Goal: Task Accomplishment & Management: Use online tool/utility

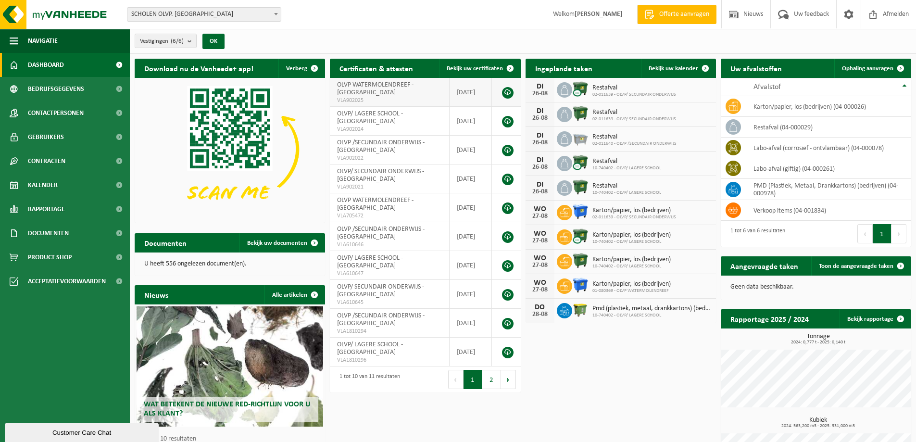
click at [367, 90] on td "OLVP WATERMOLENDREEF - SINT-NIKLAAS VLA902025" at bounding box center [390, 92] width 120 height 29
click at [508, 93] on link at bounding box center [508, 93] width 12 height 12
click at [49, 39] on span "Navigatie" at bounding box center [43, 41] width 30 height 24
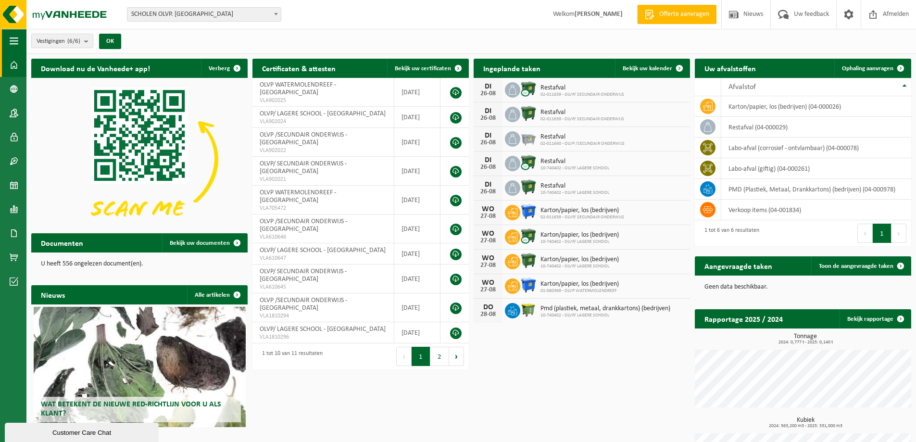
click at [12, 39] on span "button" at bounding box center [14, 41] width 9 height 24
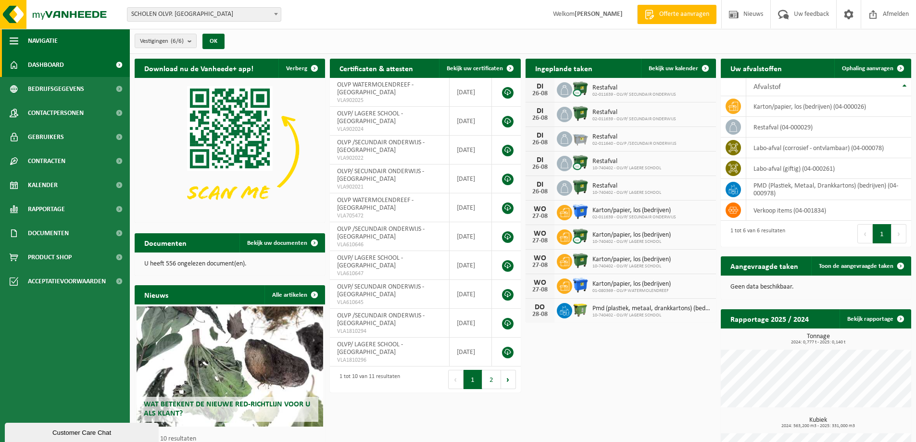
click at [43, 39] on span "Navigatie" at bounding box center [43, 41] width 30 height 24
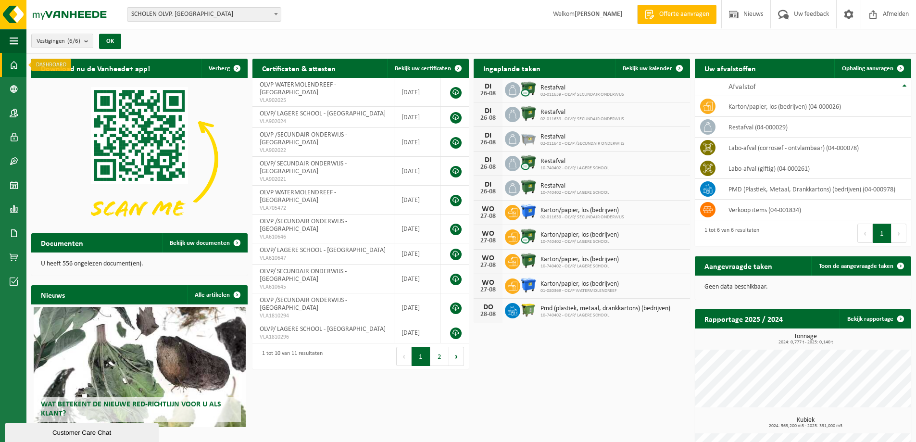
click at [14, 66] on span at bounding box center [14, 65] width 9 height 24
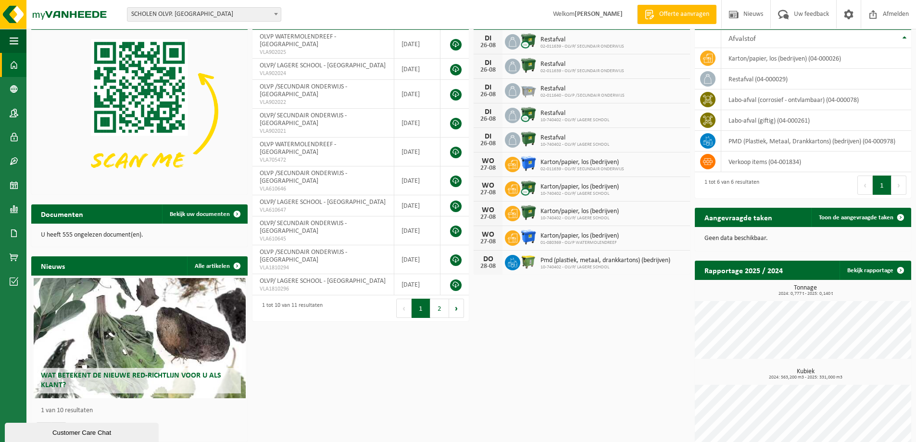
scroll to position [58, 0]
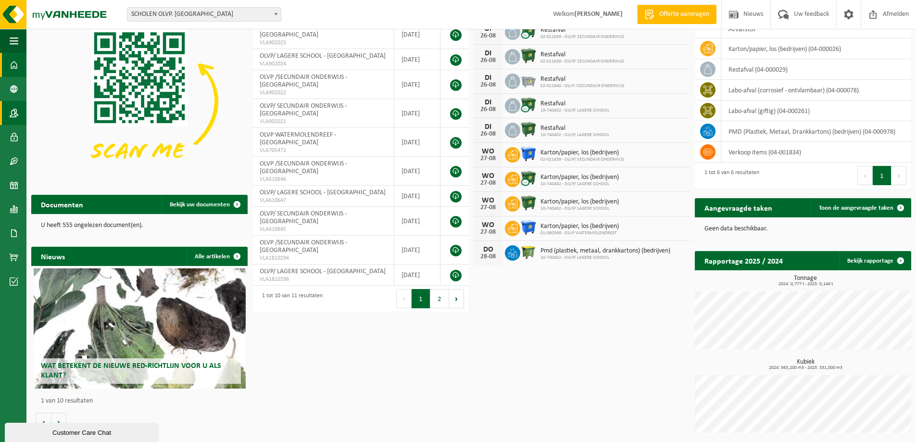
click at [13, 114] on span at bounding box center [14, 113] width 9 height 24
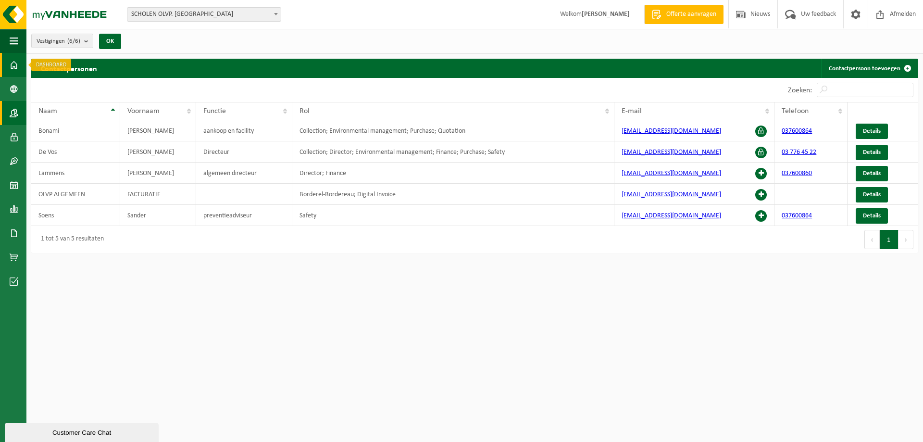
click at [15, 65] on span at bounding box center [14, 65] width 9 height 24
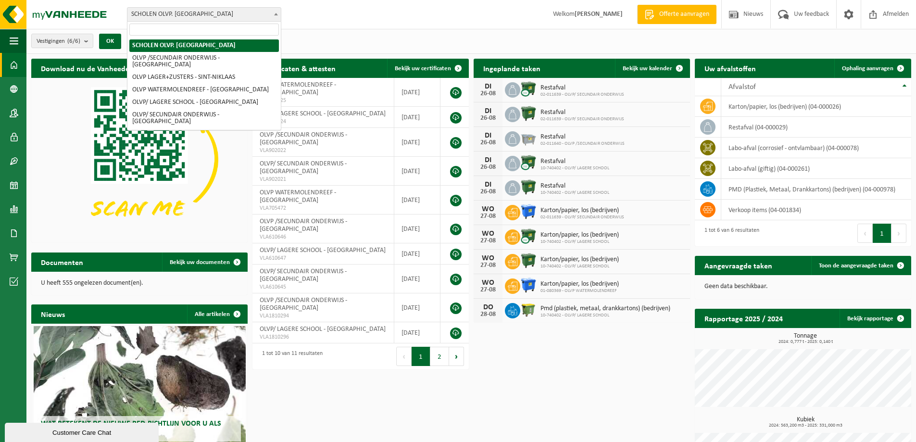
click at [275, 13] on b at bounding box center [276, 14] width 4 height 2
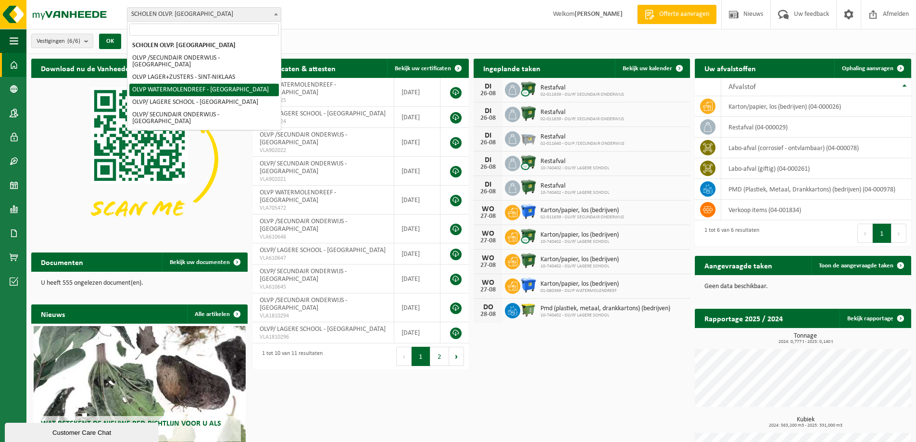
select select "18573"
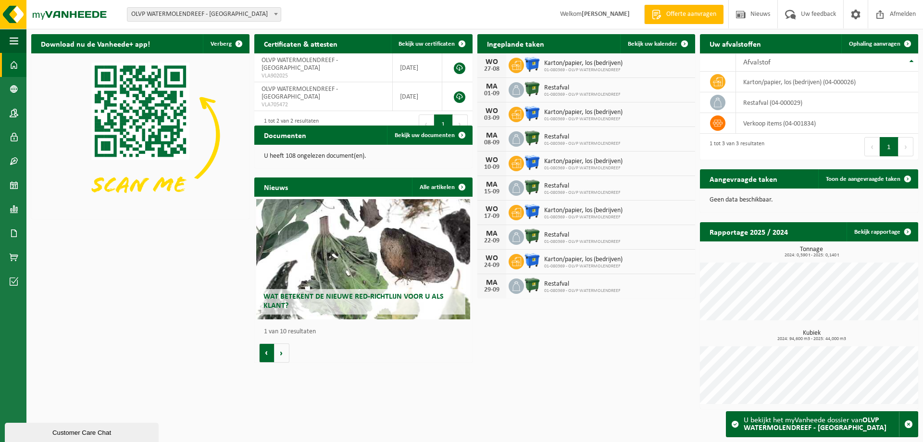
click at [265, 353] on button "Vorige" at bounding box center [266, 352] width 15 height 19
click at [662, 45] on span "Bekijk uw kalender" at bounding box center [653, 44] width 50 height 6
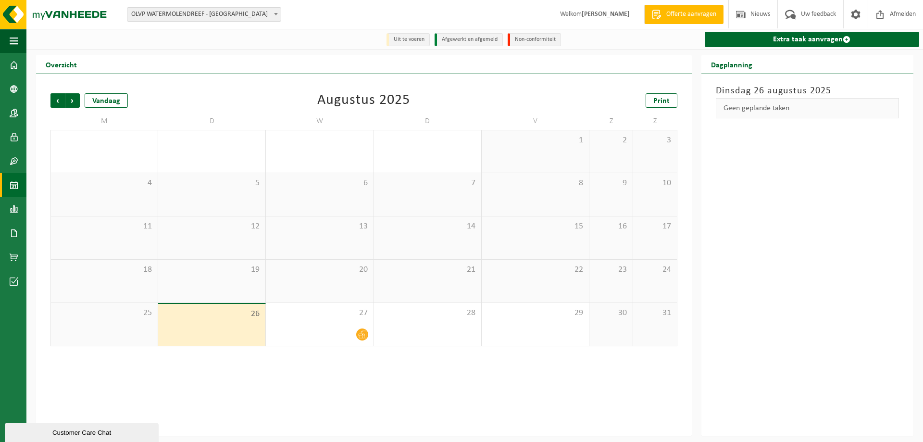
click at [223, 332] on div "26" at bounding box center [211, 325] width 107 height 42
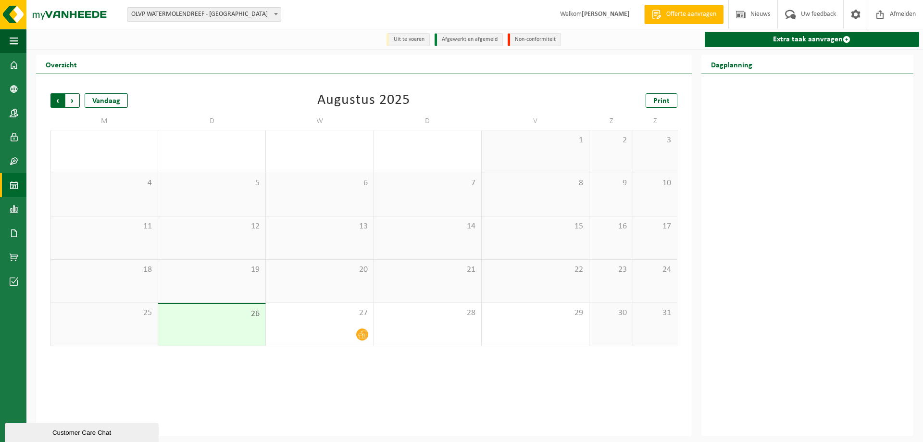
click at [73, 100] on span "Volgende" at bounding box center [72, 100] width 14 height 14
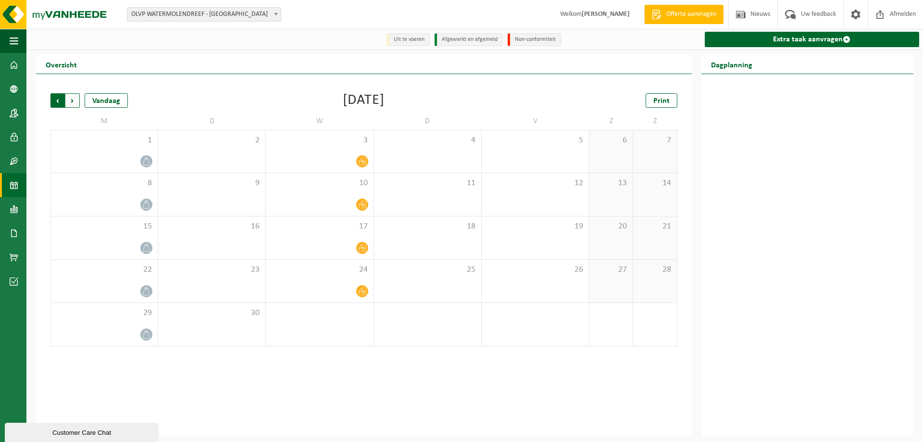
click at [75, 100] on span "Volgende" at bounding box center [72, 100] width 14 height 14
click at [59, 102] on span "Vorige" at bounding box center [57, 100] width 14 height 14
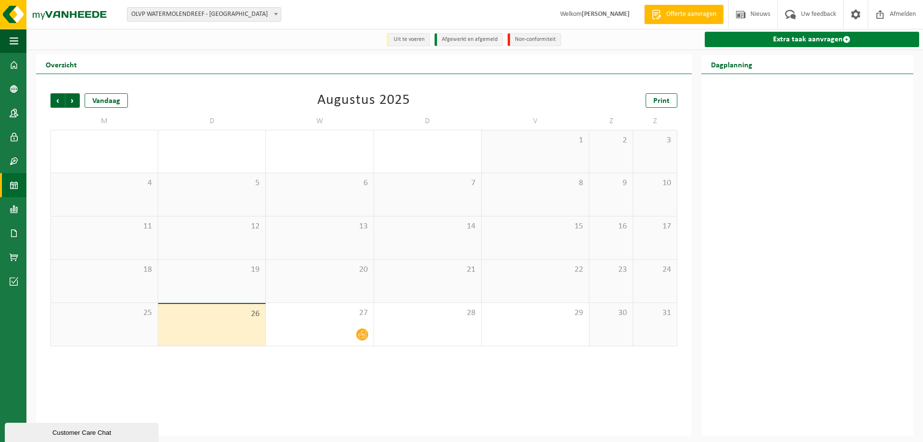
click at [786, 40] on link "Extra taak aanvragen" at bounding box center [812, 39] width 214 height 15
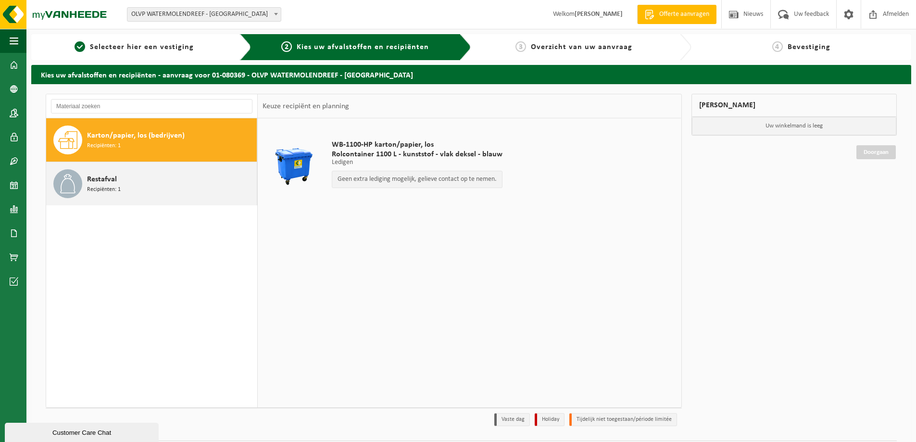
click at [105, 189] on span "Recipiënten: 1" at bounding box center [104, 189] width 34 height 9
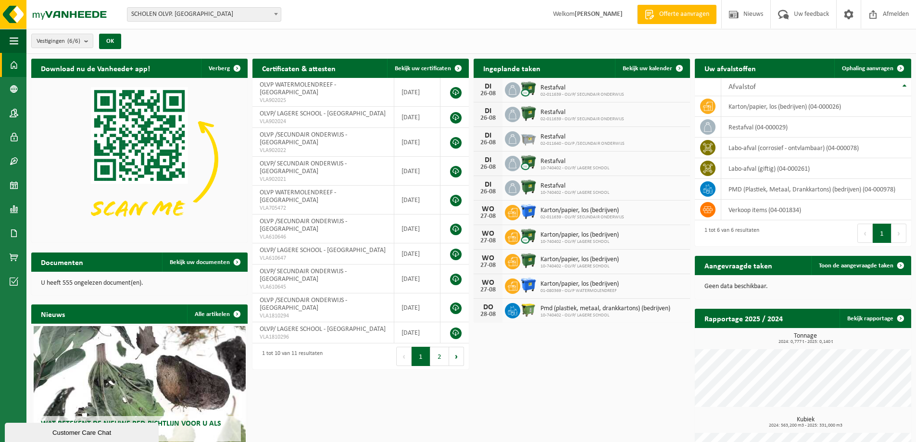
click at [274, 13] on span at bounding box center [276, 14] width 10 height 12
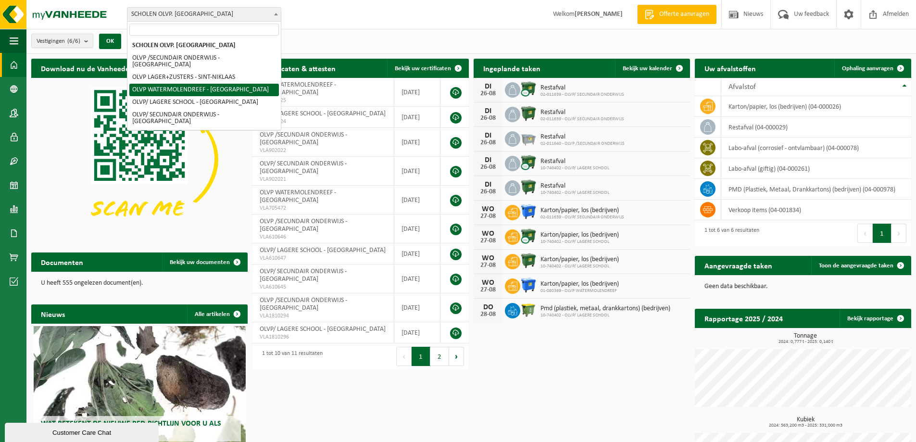
select select "18573"
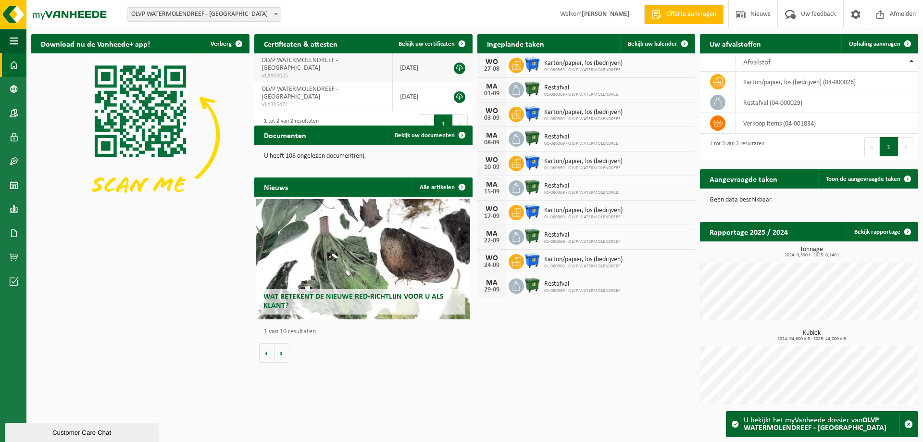
click at [460, 62] on link at bounding box center [460, 68] width 12 height 12
click at [683, 43] on span at bounding box center [684, 43] width 19 height 19
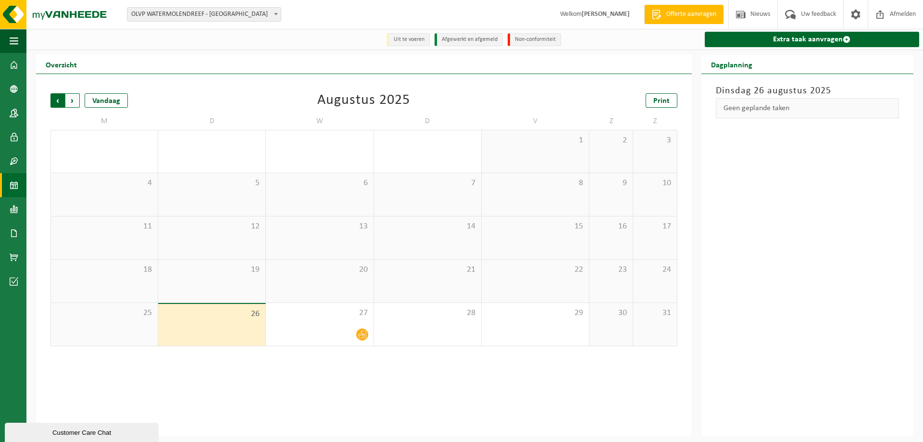
click at [73, 100] on span "Volgende" at bounding box center [72, 100] width 14 height 14
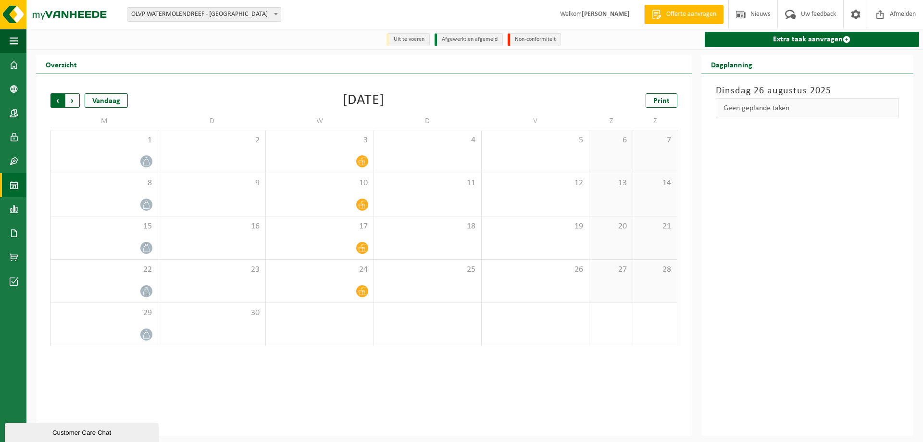
click at [73, 100] on span "Volgende" at bounding box center [72, 100] width 14 height 14
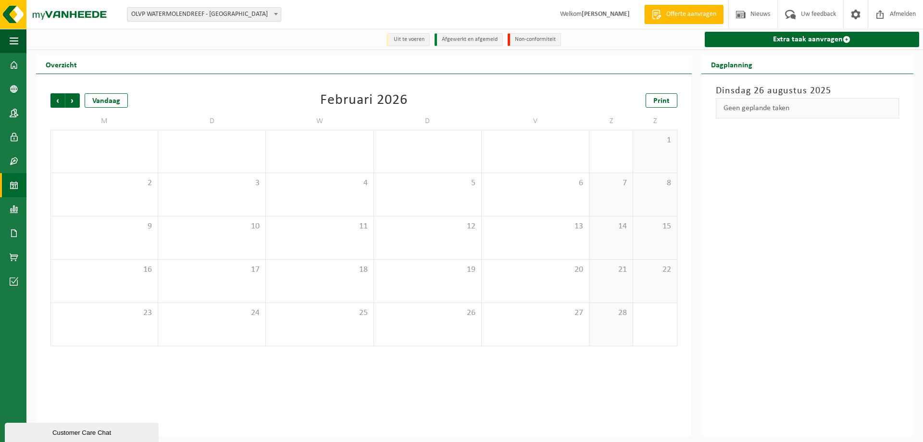
click at [73, 100] on span "Volgende" at bounding box center [72, 100] width 14 height 14
click at [58, 101] on span "Vorige" at bounding box center [57, 100] width 14 height 14
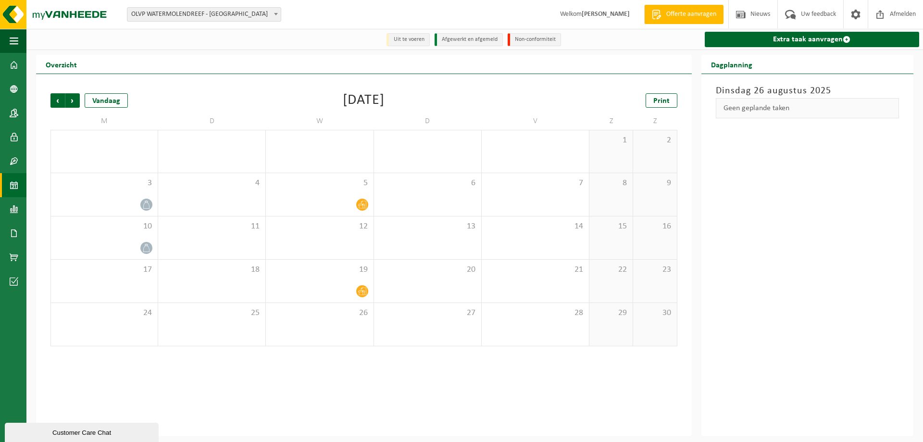
click at [58, 101] on span "Vorige" at bounding box center [57, 100] width 14 height 14
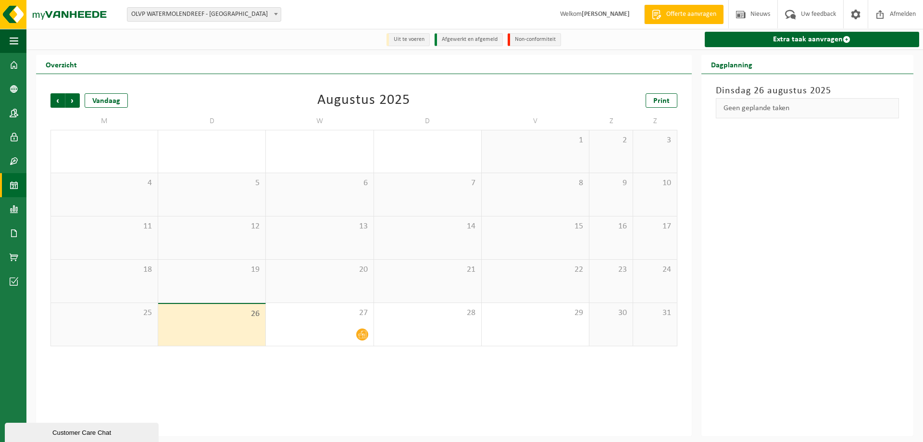
click at [58, 101] on span "Vorige" at bounding box center [57, 100] width 14 height 14
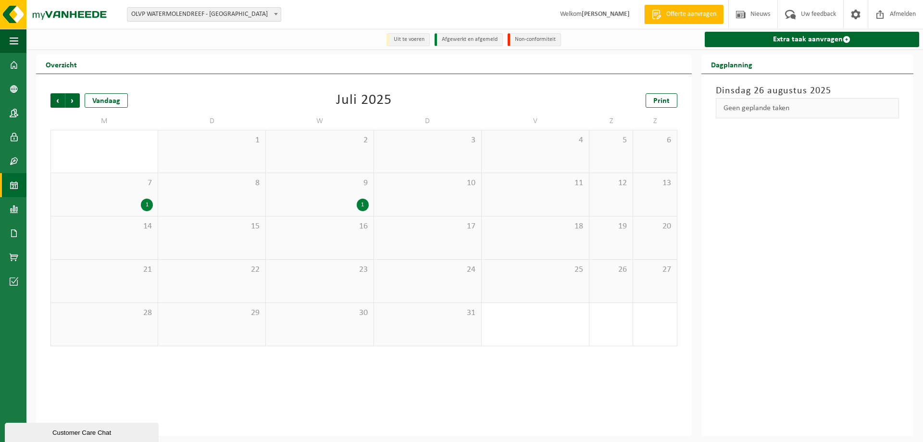
click at [58, 101] on span "Vorige" at bounding box center [57, 100] width 14 height 14
click at [149, 202] on div "1" at bounding box center [147, 205] width 12 height 12
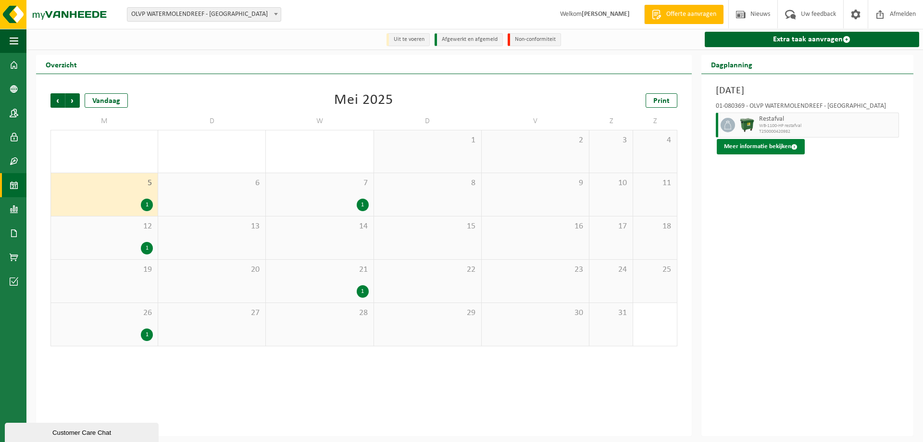
click at [770, 147] on button "Meer informatie bekijken" at bounding box center [761, 146] width 88 height 15
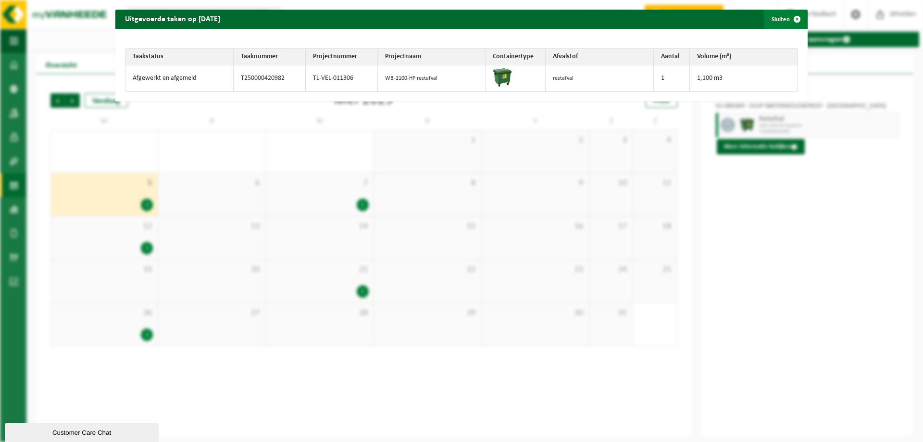
click at [787, 18] on span "button" at bounding box center [796, 19] width 19 height 19
